Goal: Task Accomplishment & Management: Use online tool/utility

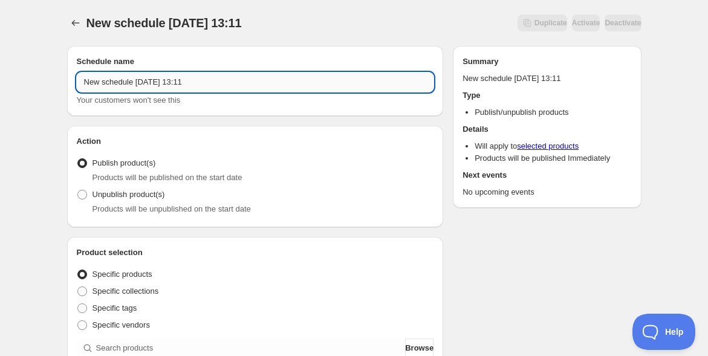
click at [109, 81] on input "New schedule [DATE] 13:11" at bounding box center [255, 82] width 357 height 19
paste input "倶楽部いそのみや"
click at [83, 82] on input "倶楽部いそのみや" at bounding box center [255, 82] width 357 height 19
type input "9/1倶楽部いそのみやオープン"
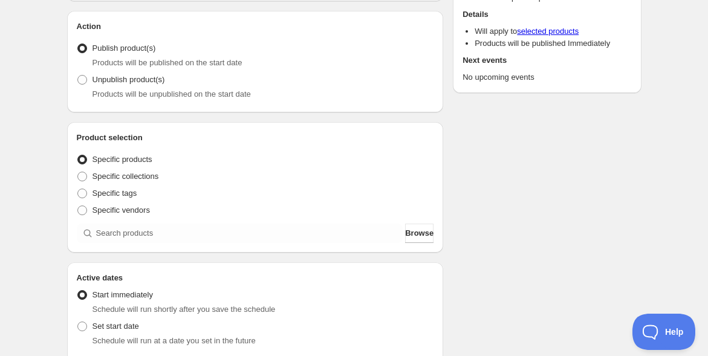
scroll to position [134, 0]
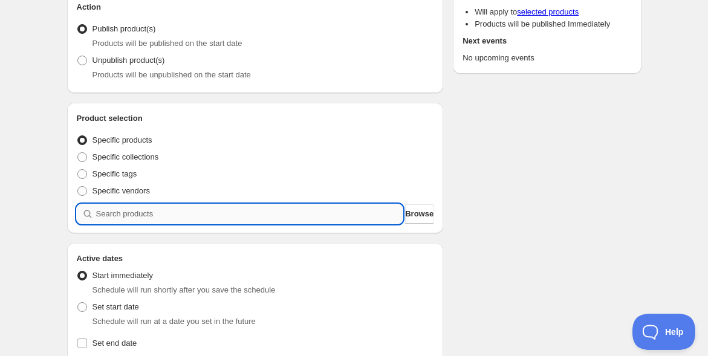
click at [193, 219] on input "search" at bounding box center [249, 213] width 307 height 19
paste input "【倶楽部いそのみや】「創設メンバーシップ」入会お申し込み"
type input "【倶楽部いそのみや】「創設メンバーシップ」入会お申し込み"
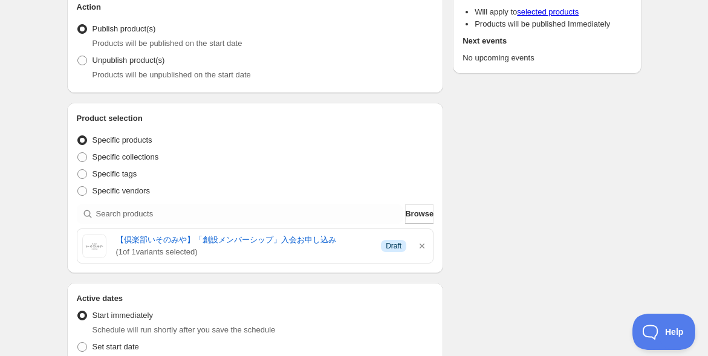
click at [45, 212] on div "9/1倶楽部いそのみやオープン. This page is ready 9/1倶楽部いそのみやオープン Duplicate Activate Deactiva…" at bounding box center [354, 346] width 708 height 961
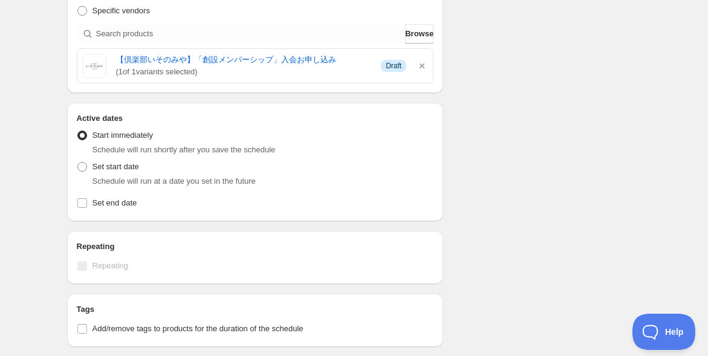
scroll to position [335, 0]
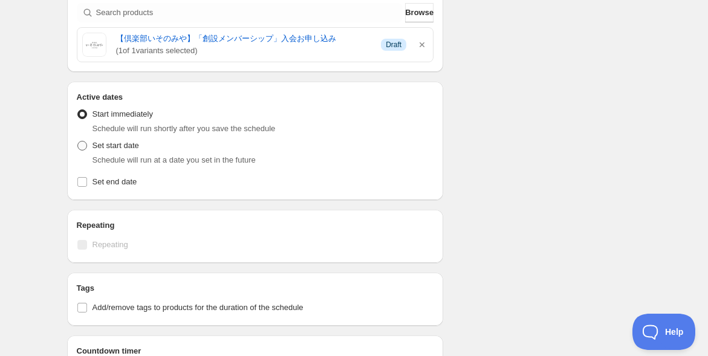
click at [80, 145] on span at bounding box center [82, 146] width 10 height 10
click at [78, 141] on input "Set start date" at bounding box center [77, 141] width 1 height 1
radio input "true"
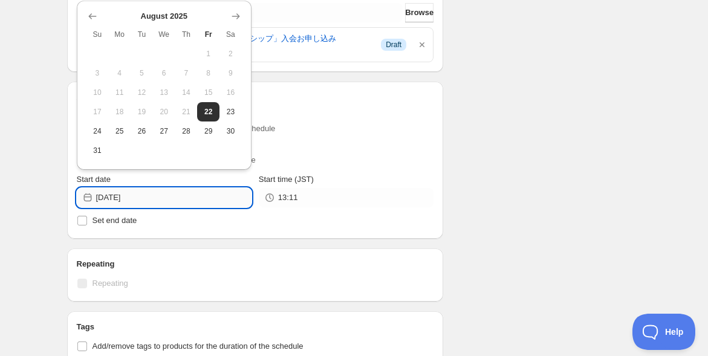
click at [172, 197] on input "2025-08-22" at bounding box center [173, 197] width 155 height 19
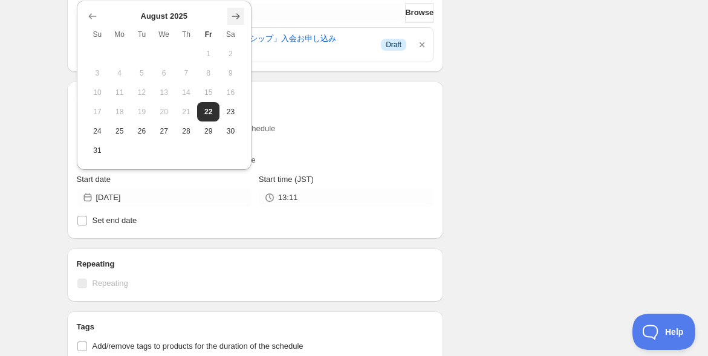
click at [239, 16] on icon "Show next month, September 2025" at bounding box center [235, 16] width 8 height 5
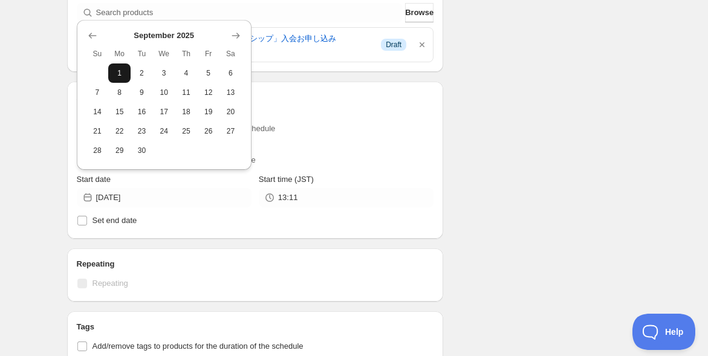
click at [115, 73] on span "1" at bounding box center [119, 73] width 13 height 10
type input "2025-09-01"
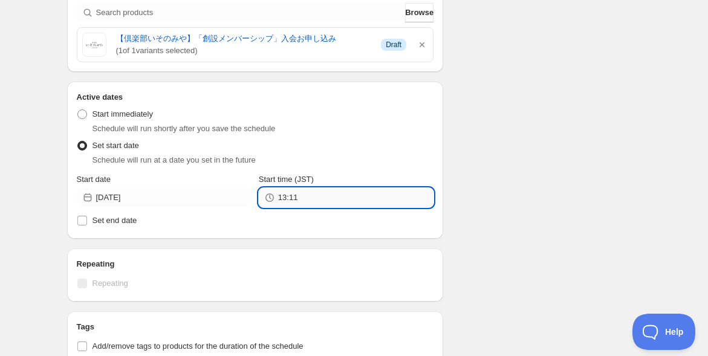
click at [314, 196] on input "13:11" at bounding box center [355, 197] width 155 height 19
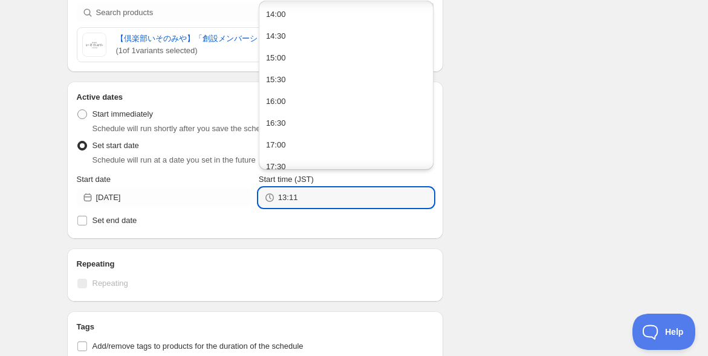
scroll to position [671, 0]
click at [310, 122] on button "18:00" at bounding box center [345, 125] width 167 height 19
type input "18:00"
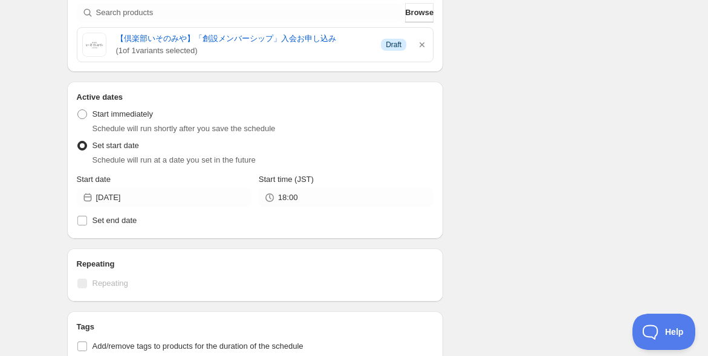
click at [36, 188] on div "9/1倶楽部いそのみやオープン. This page is ready 9/1倶楽部いそのみやオープン Duplicate Activate Deactiva…" at bounding box center [354, 165] width 708 height 1000
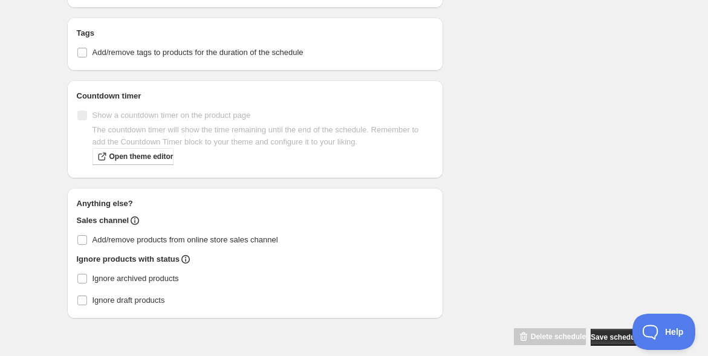
scroll to position [641, 0]
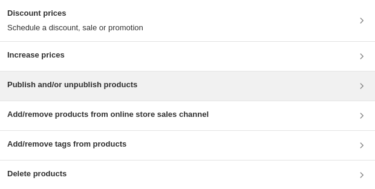
click at [272, 87] on div "Publish and/or unpublish products" at bounding box center [187, 86] width 360 height 15
